Goal: Transaction & Acquisition: Purchase product/service

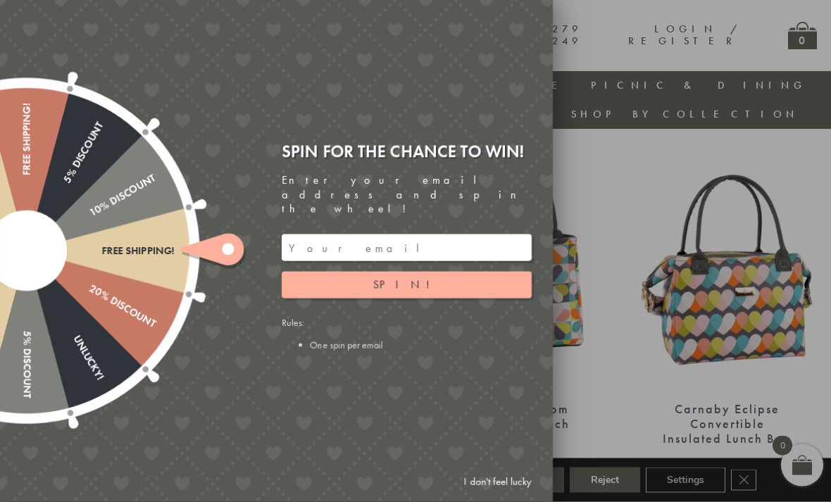
scroll to position [496, 0]
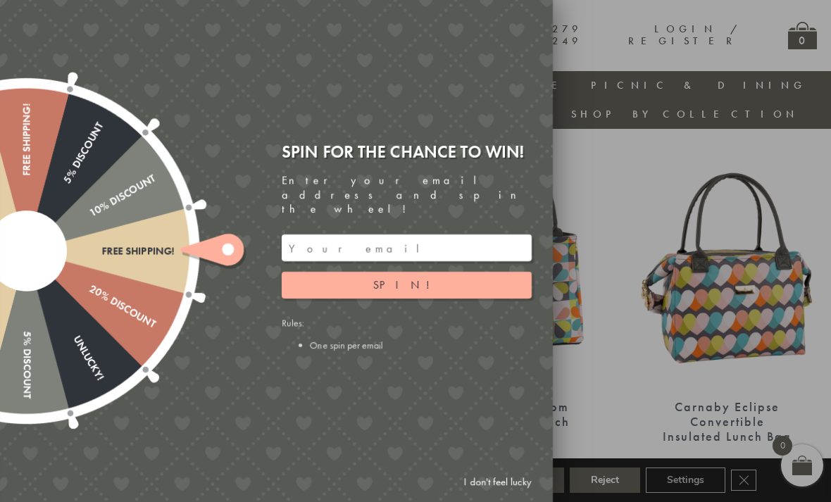
click at [461, 256] on input "email" at bounding box center [407, 248] width 250 height 27
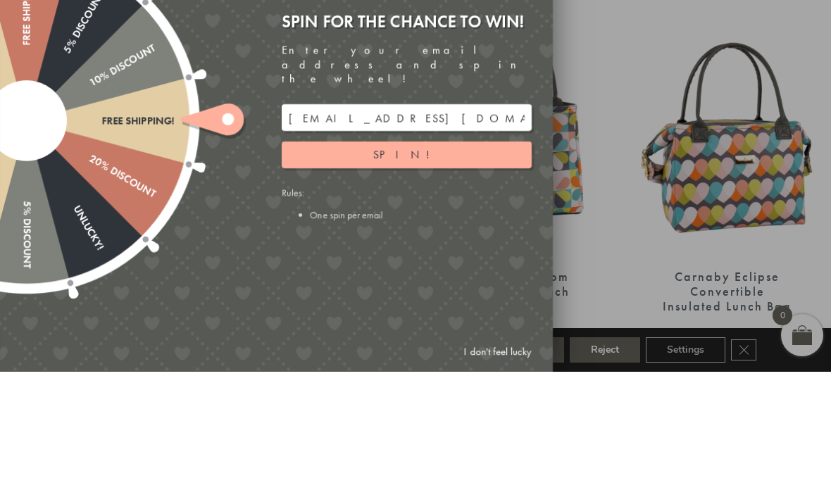
click at [445, 272] on button "Spin!" at bounding box center [407, 285] width 250 height 27
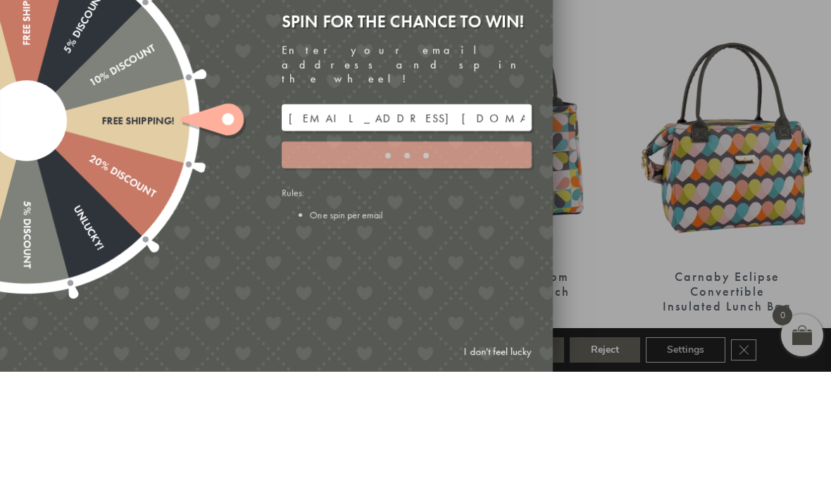
scroll to position [626, 0]
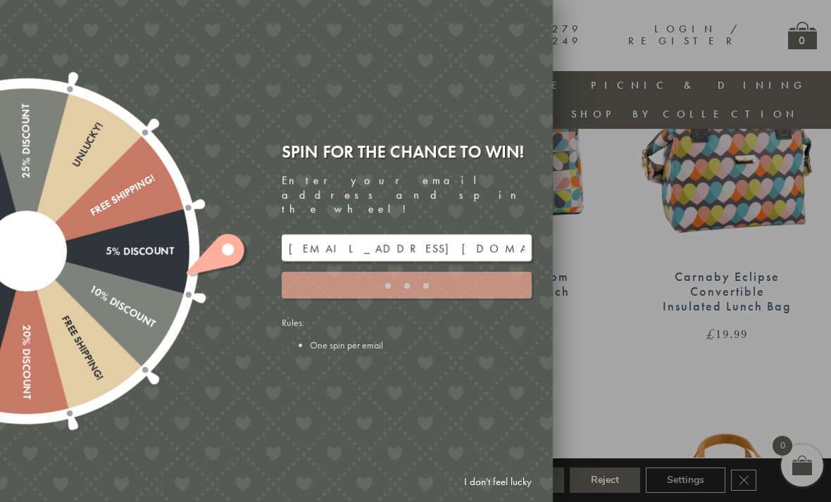
type input "GHM9BH6T"
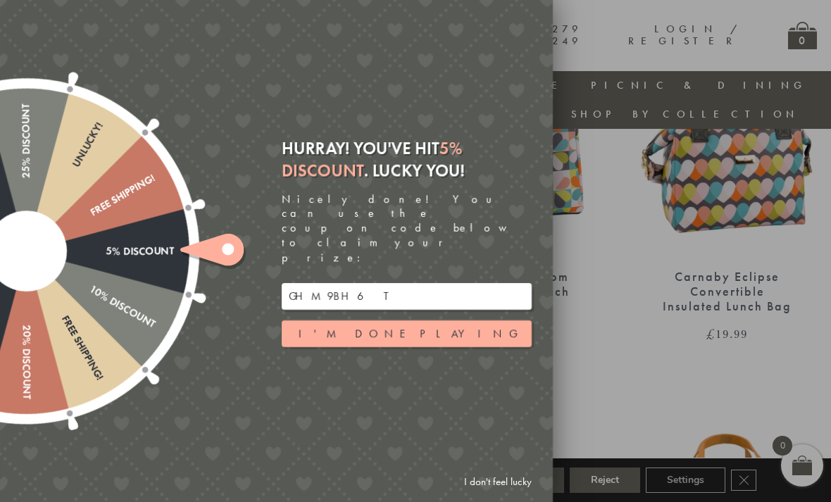
click at [456, 341] on button "I'm done playing" at bounding box center [407, 333] width 250 height 27
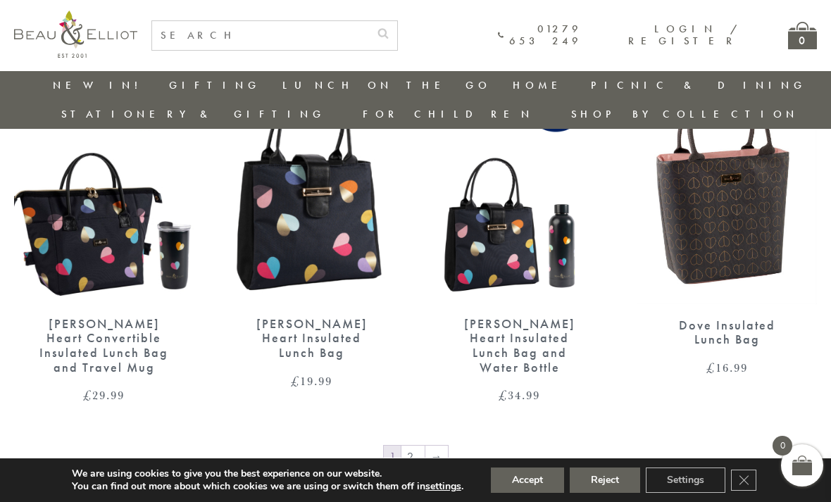
scroll to position [2101, 0]
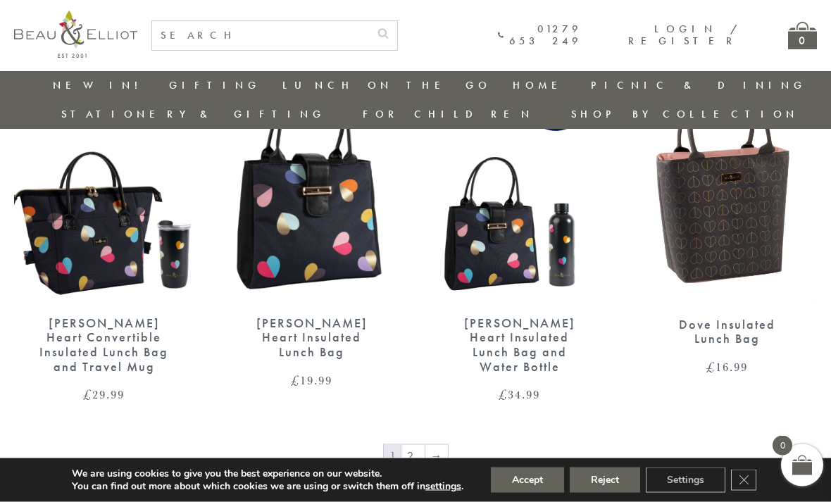
click at [413, 445] on link "2" at bounding box center [412, 456] width 23 height 23
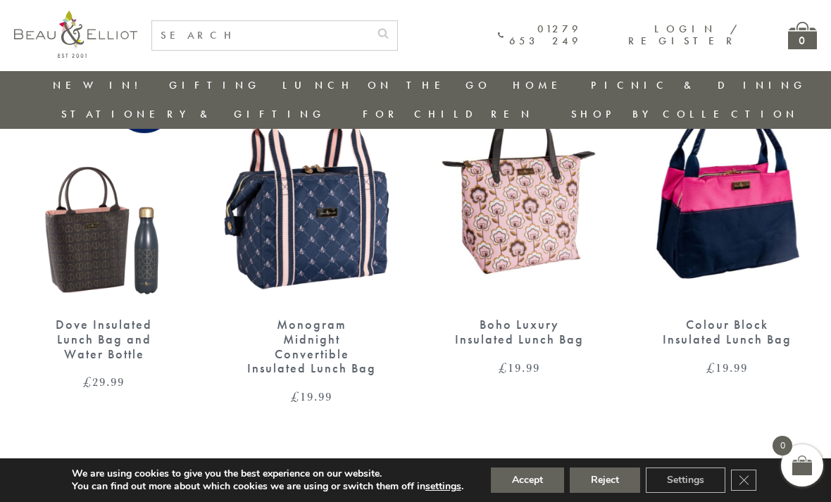
scroll to position [561, 0]
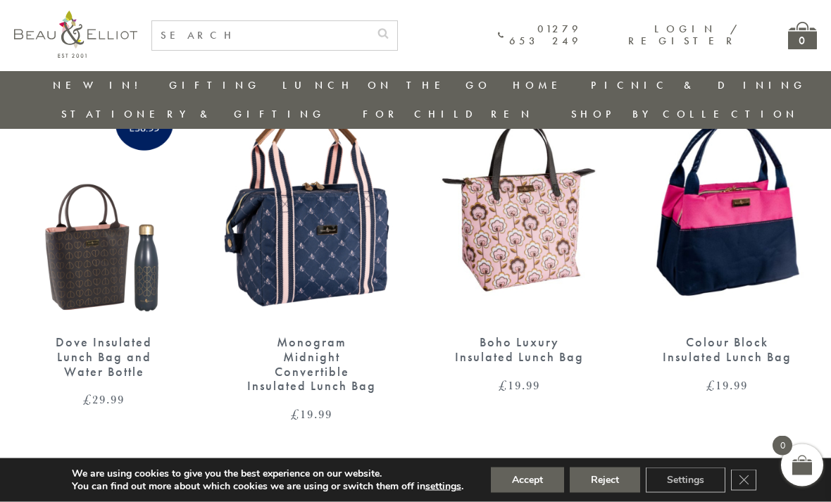
click at [766, 212] on img at bounding box center [727, 205] width 180 height 232
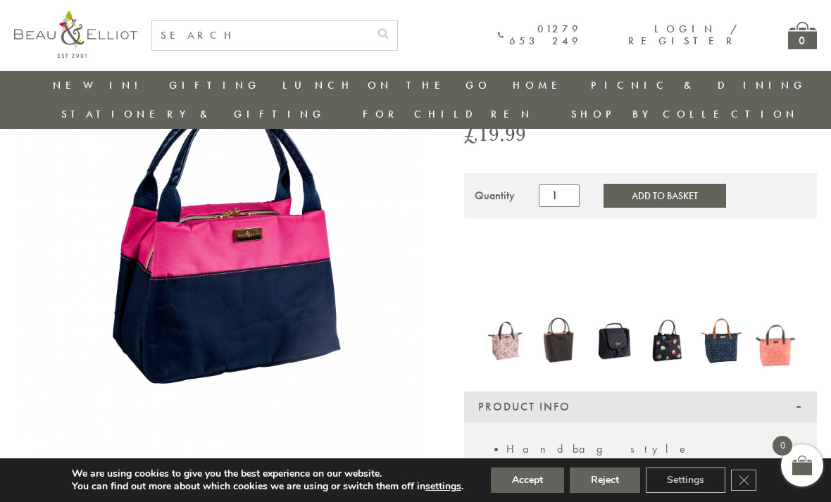
scroll to position [121, 0]
click at [516, 318] on img at bounding box center [505, 342] width 40 height 52
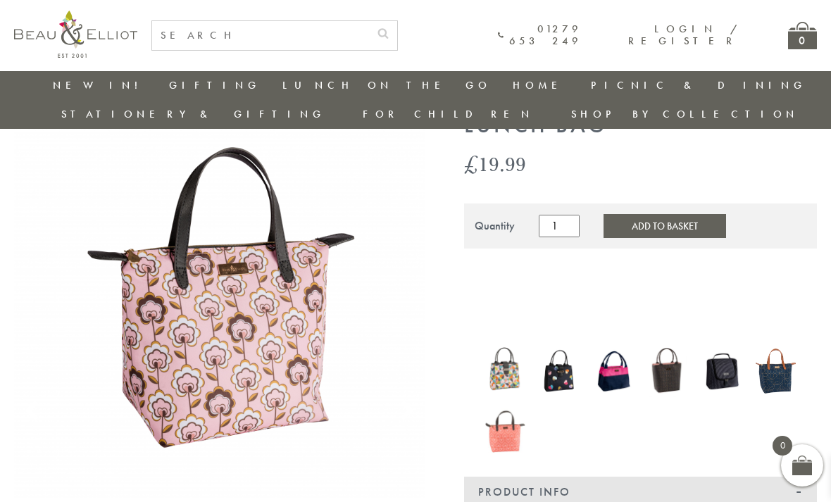
scroll to position [123, 0]
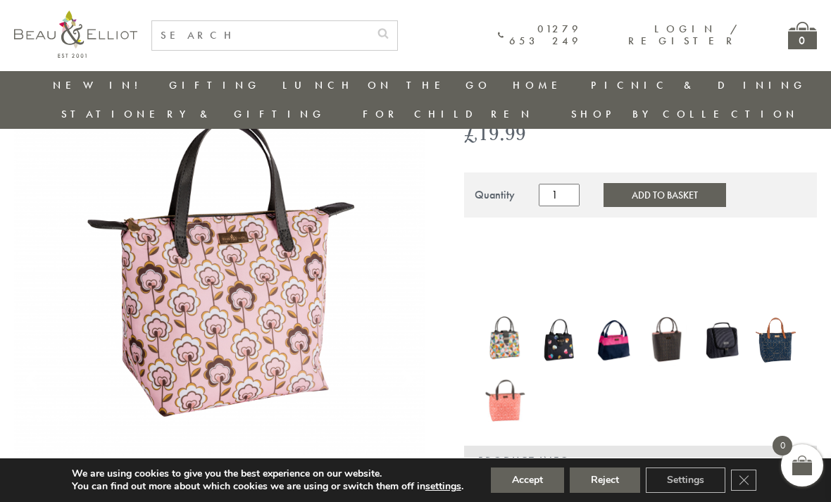
click at [569, 324] on img at bounding box center [559, 339] width 40 height 47
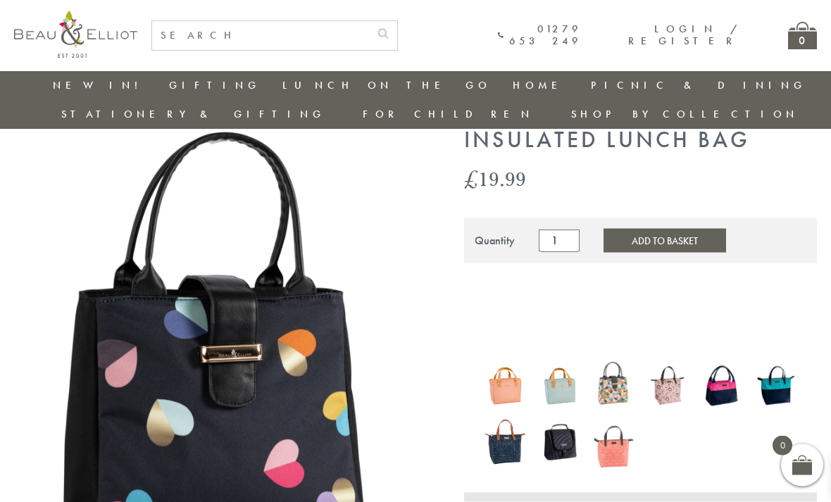
scroll to position [77, 0]
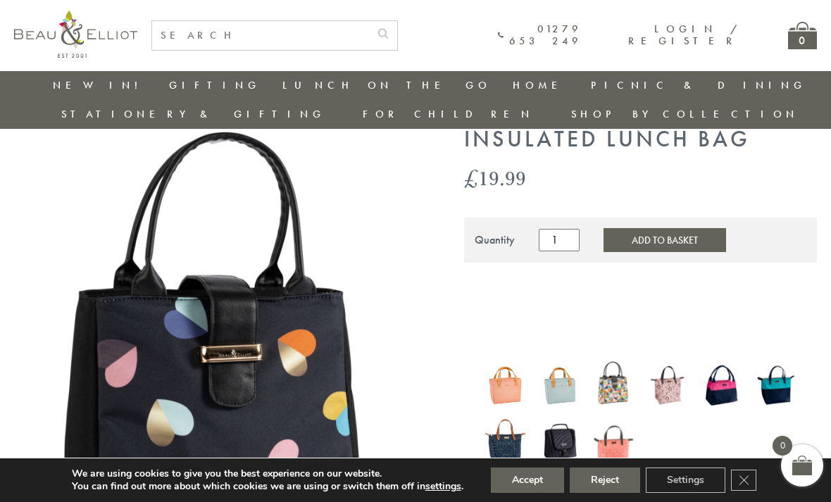
click at [515, 365] on img at bounding box center [505, 385] width 40 height 54
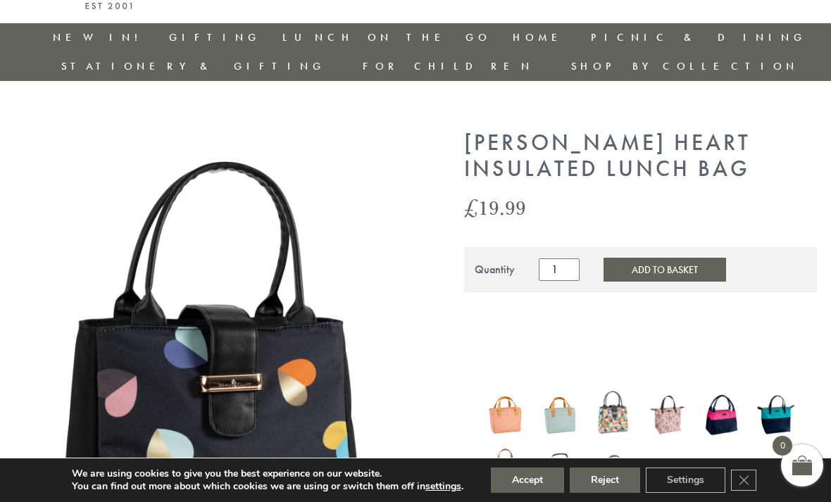
scroll to position [123, 0]
